Goal: Task Accomplishment & Management: Manage account settings

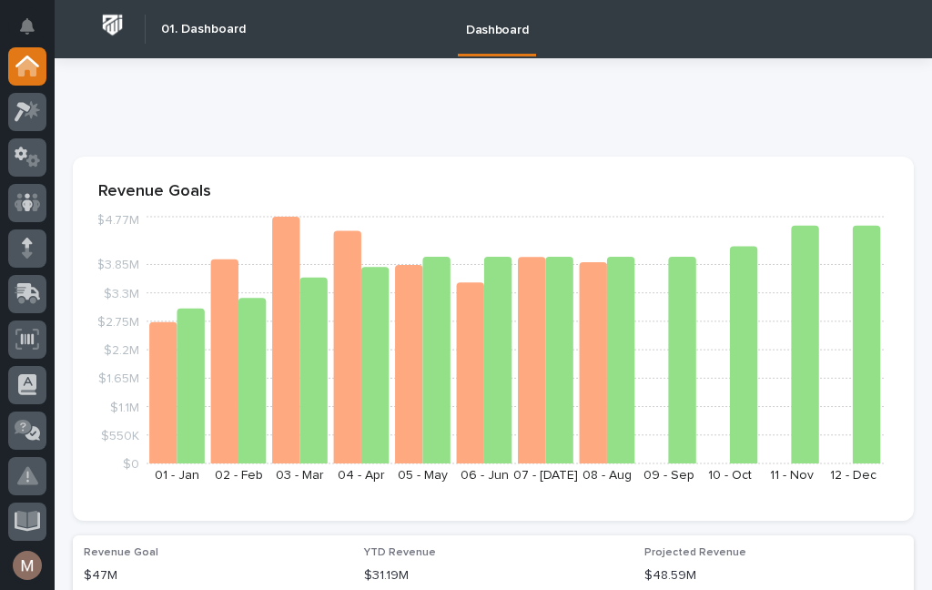
click at [43, 98] on link at bounding box center [27, 112] width 38 height 38
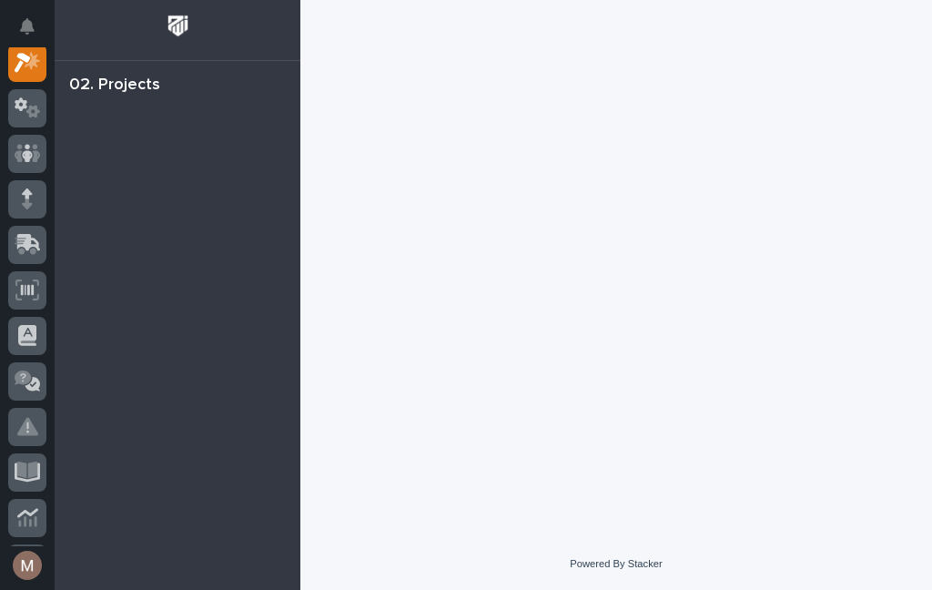
scroll to position [45, 0]
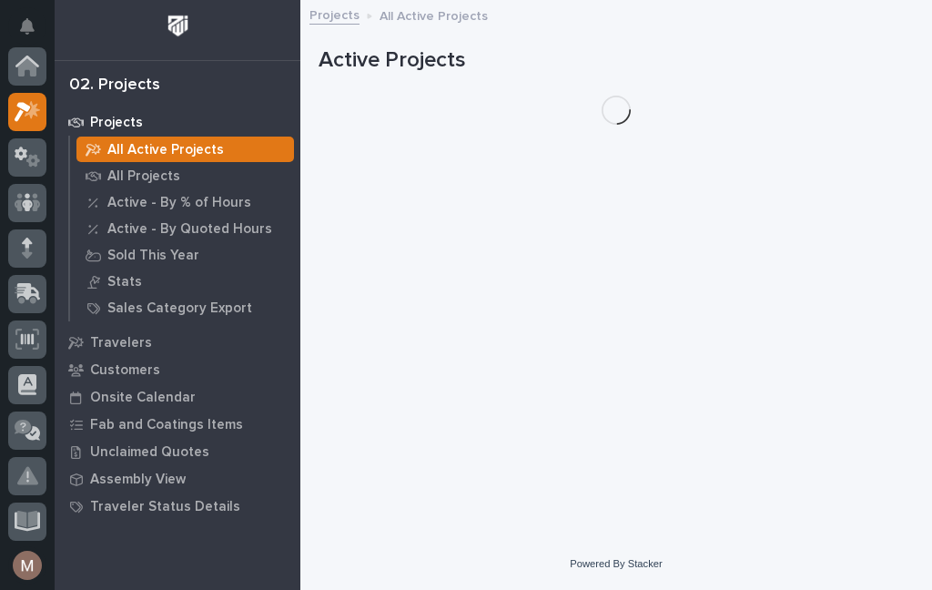
scroll to position [45, 0]
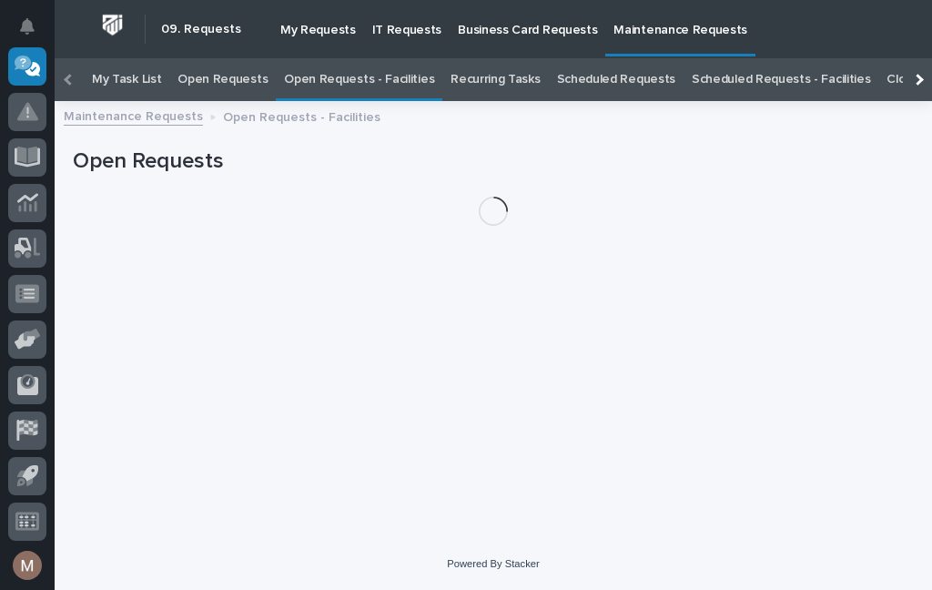
scroll to position [58, 0]
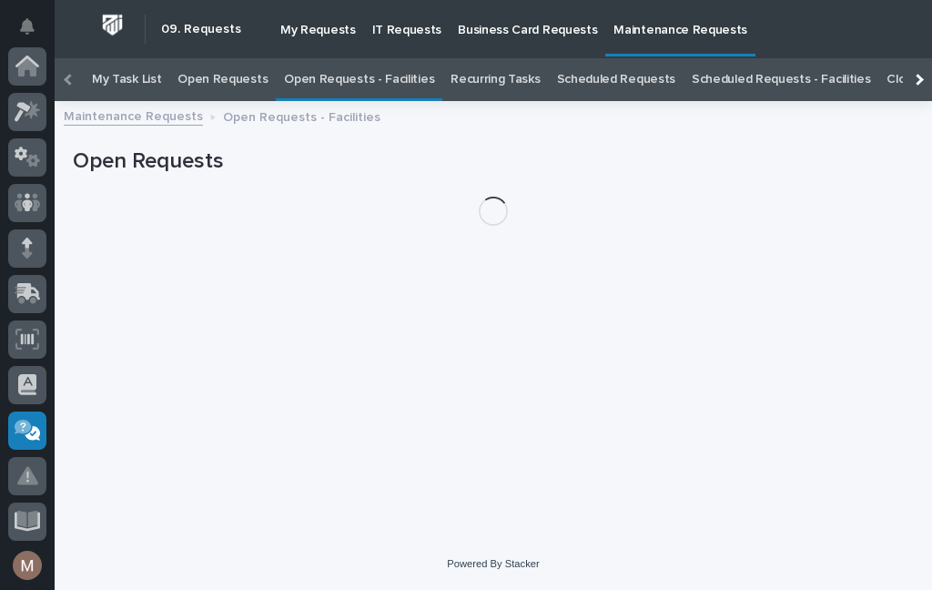
scroll to position [364, 0]
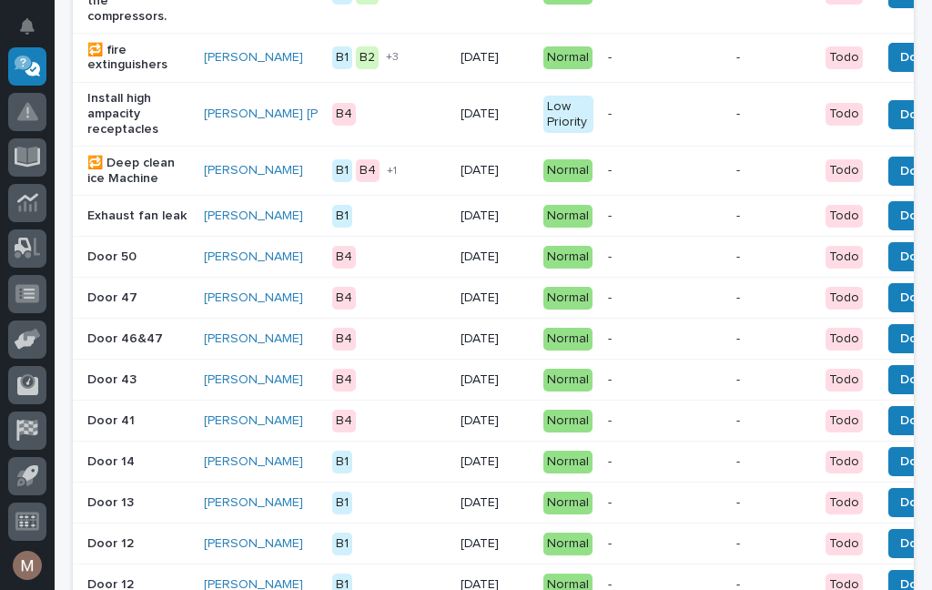
scroll to position [624, 0]
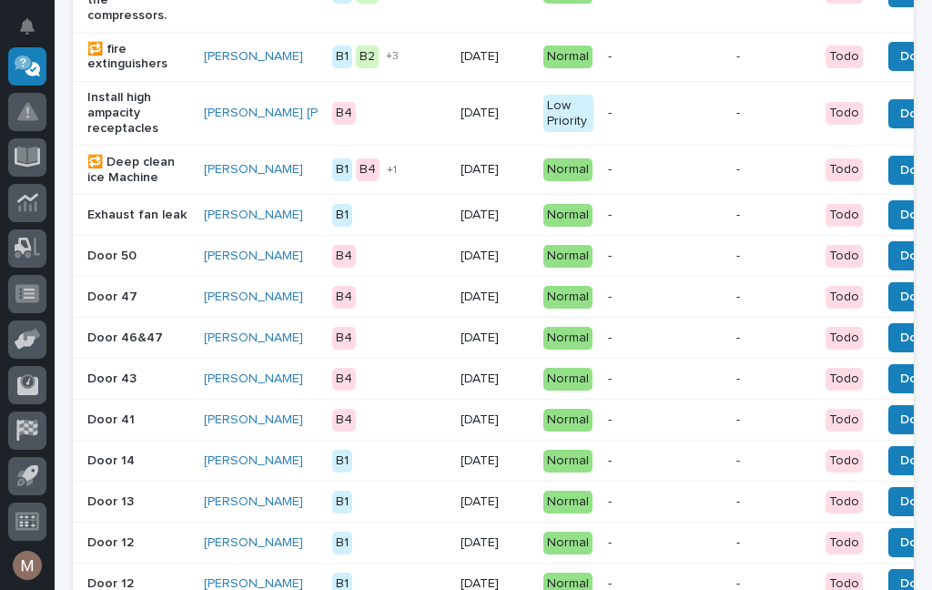
click at [888, 265] on button "Done" at bounding box center [916, 255] width 56 height 29
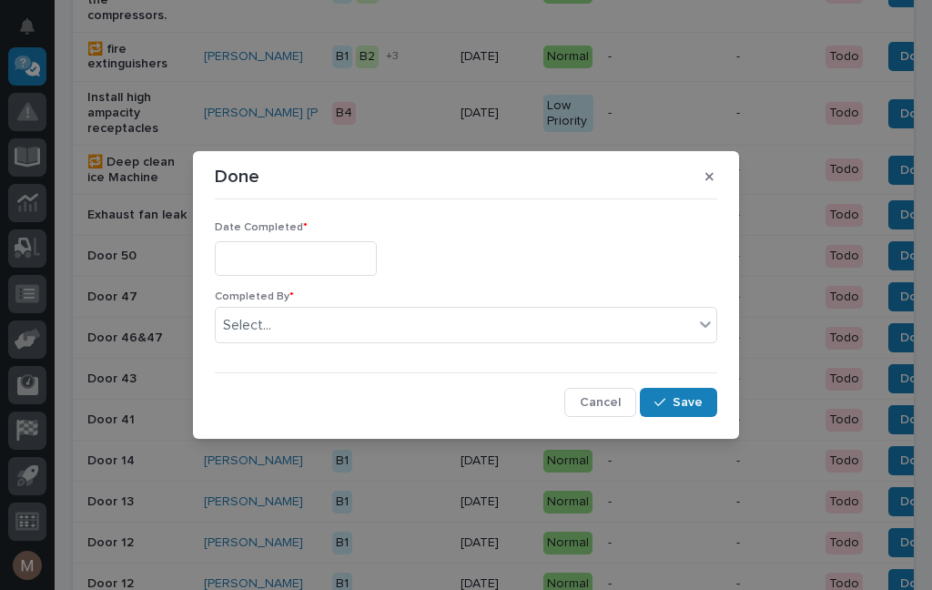
click at [312, 263] on input "text" at bounding box center [296, 258] width 162 height 34
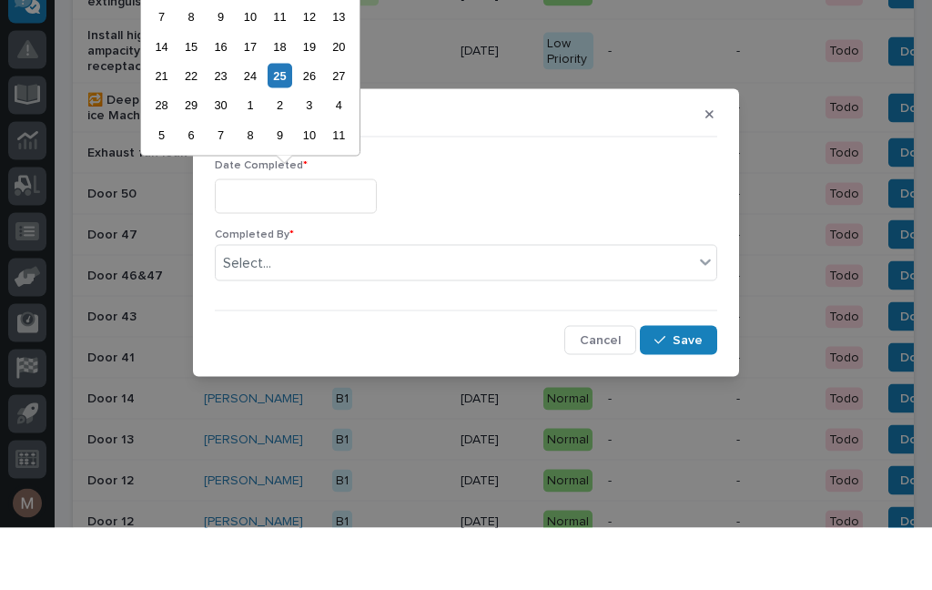
click at [282, 126] on div "25" at bounding box center [280, 138] width 25 height 25
type input "**********"
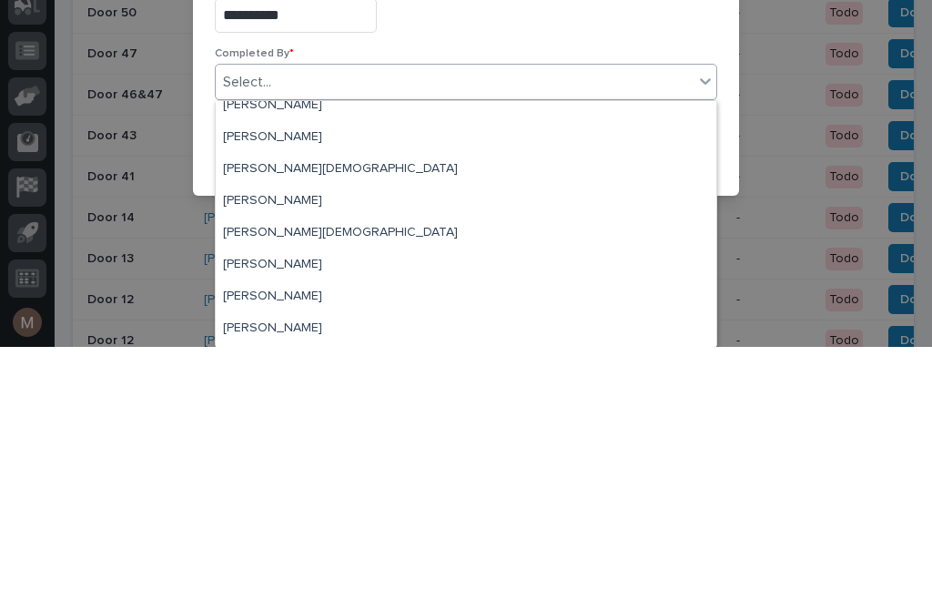
scroll to position [45, 0]
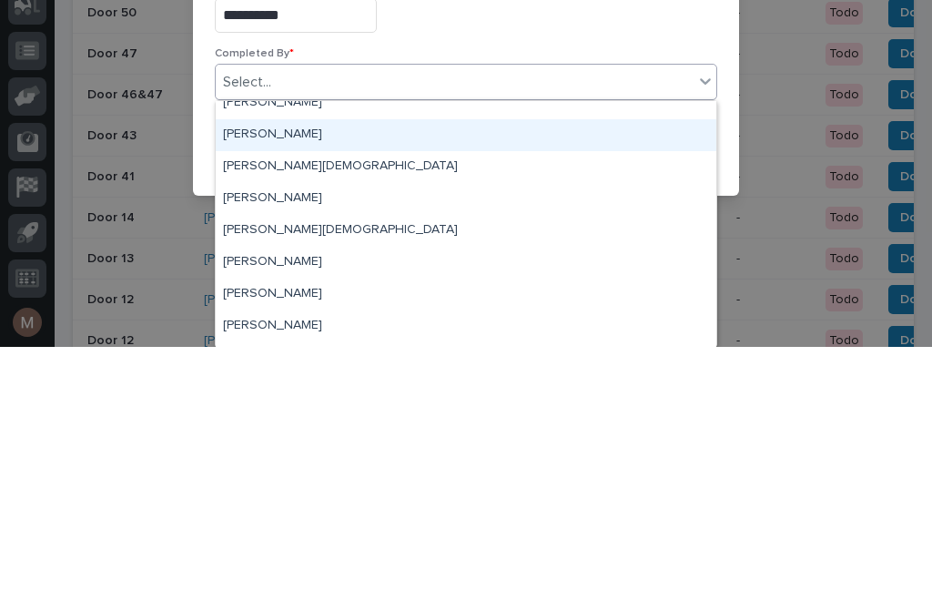
click at [263, 362] on div "[PERSON_NAME]" at bounding box center [466, 378] width 500 height 32
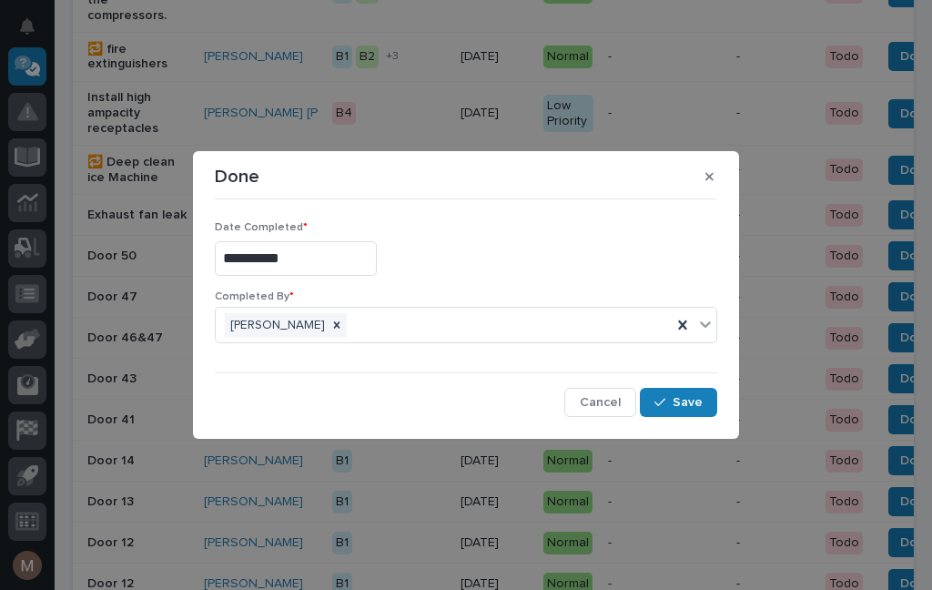
click at [700, 416] on button "Save" at bounding box center [678, 402] width 77 height 29
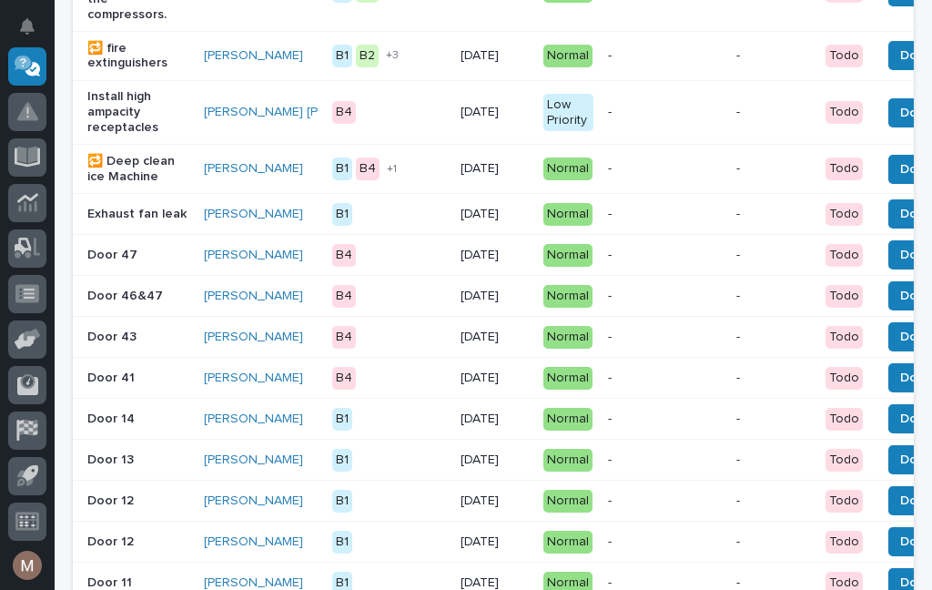
scroll to position [625, 0]
click at [129, 270] on div "Door 47" at bounding box center [138, 255] width 102 height 30
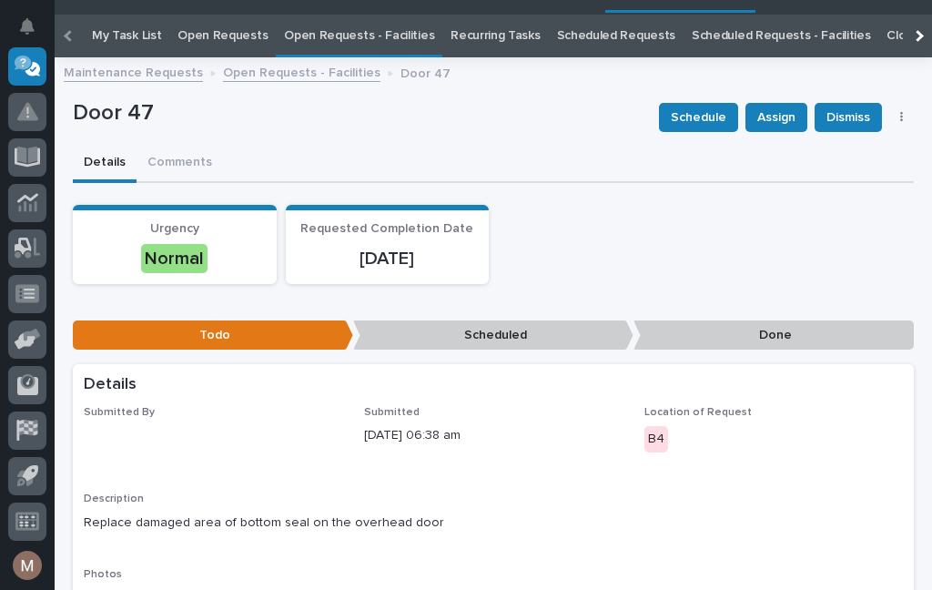
scroll to position [58, 0]
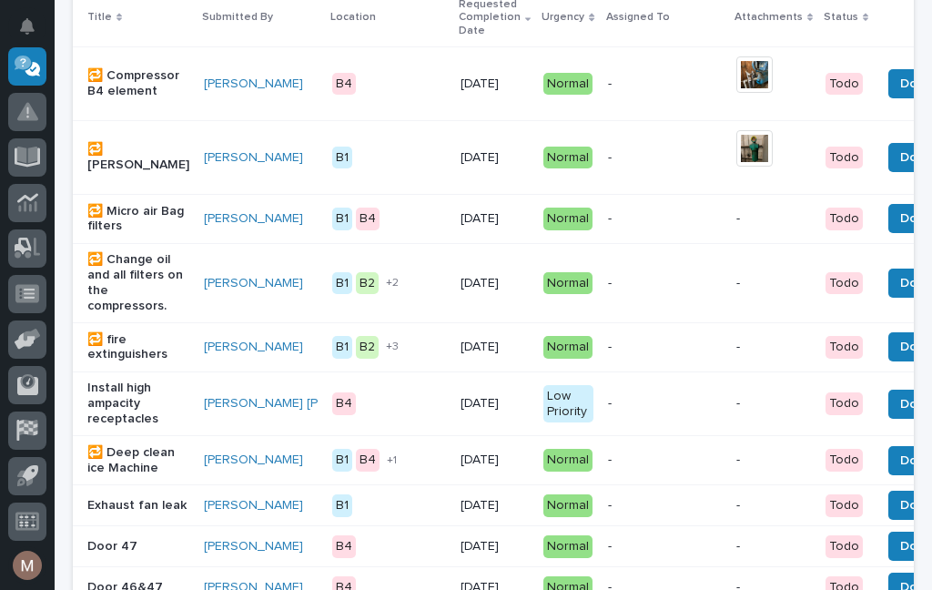
scroll to position [334, 0]
